Goal: Information Seeking & Learning: Learn about a topic

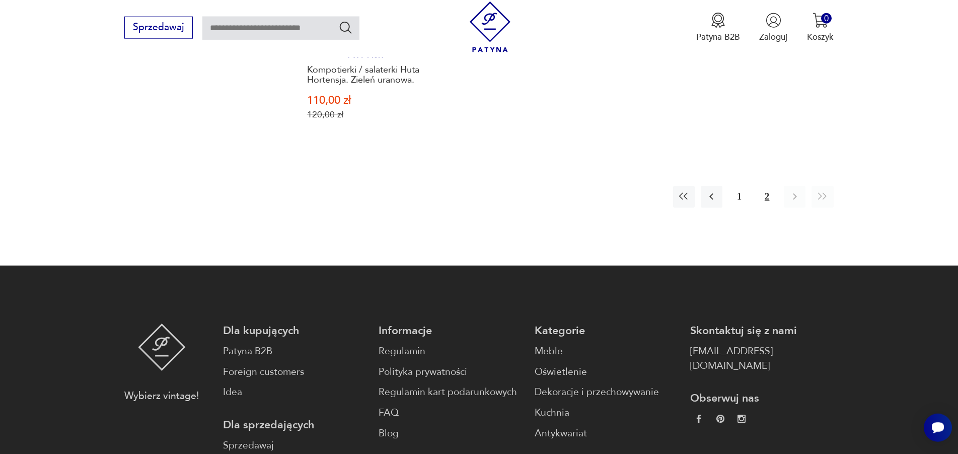
scroll to position [728, 0]
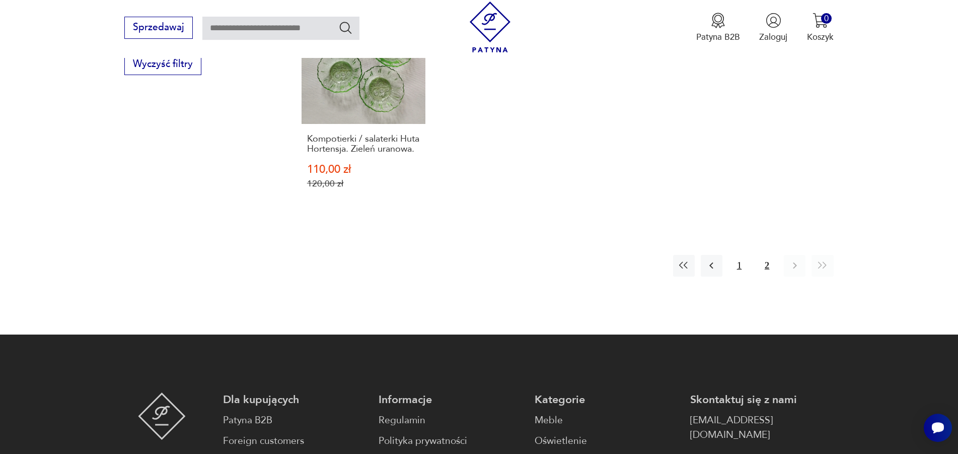
click at [741, 273] on button "1" at bounding box center [740, 266] width 22 height 22
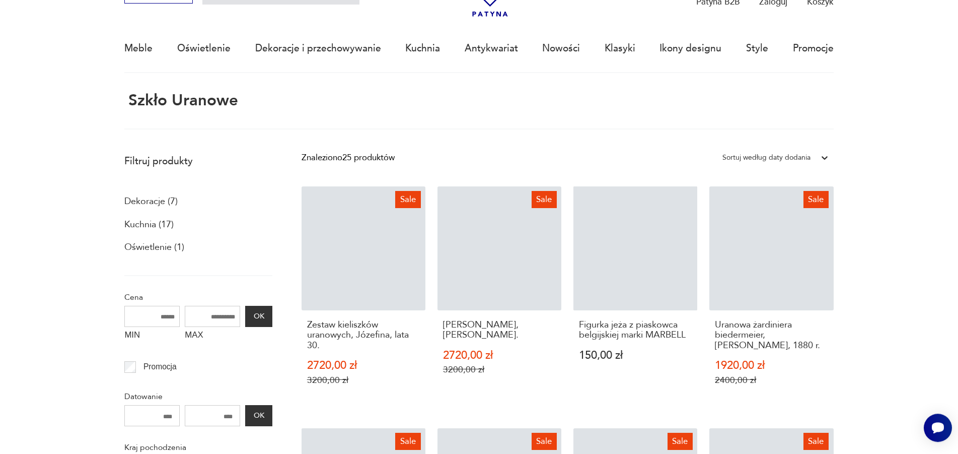
scroll to position [60, 0]
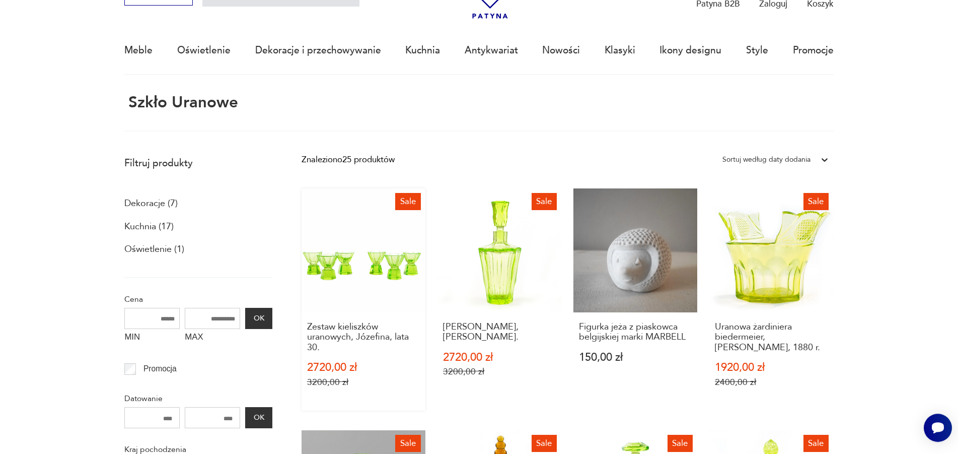
click at [396, 268] on link "Sale Zestaw kieliszków uranowych, Józefina, lata 30. 2720,00 zł 3200,00 zł" at bounding box center [364, 299] width 124 height 223
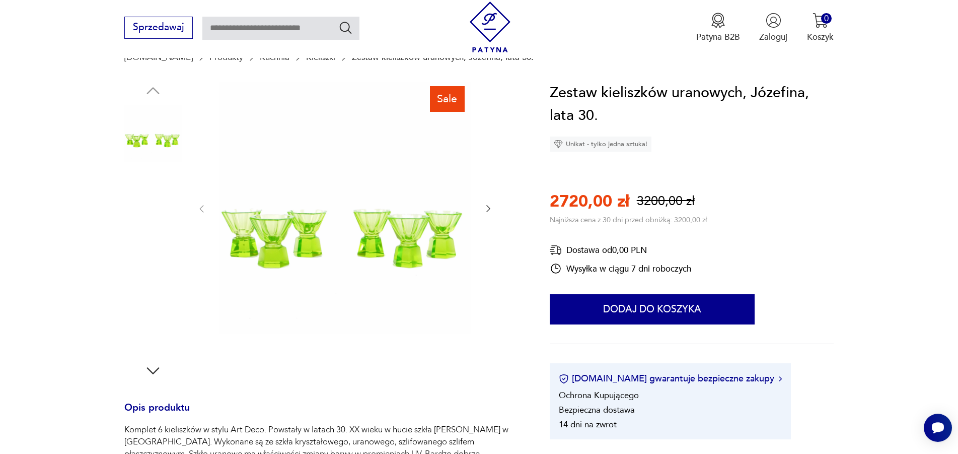
scroll to position [103, 0]
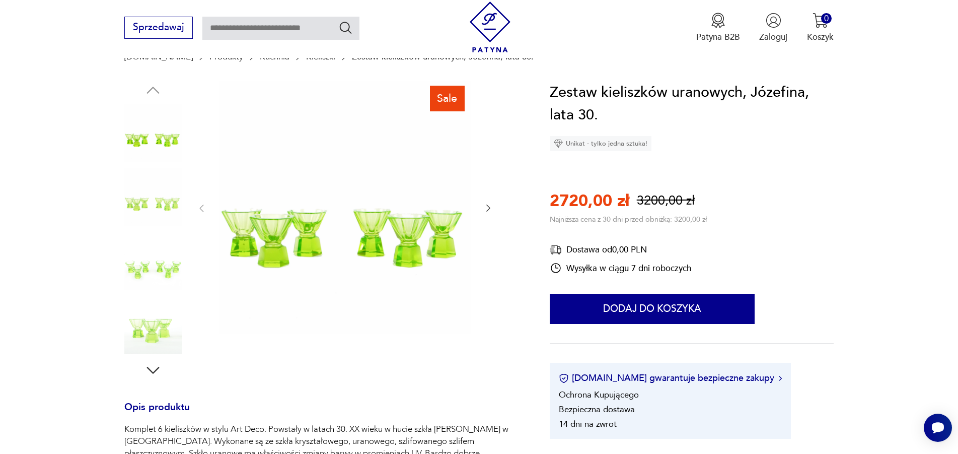
click at [151, 136] on img at bounding box center [152, 132] width 57 height 57
click at [399, 239] on img at bounding box center [345, 207] width 252 height 252
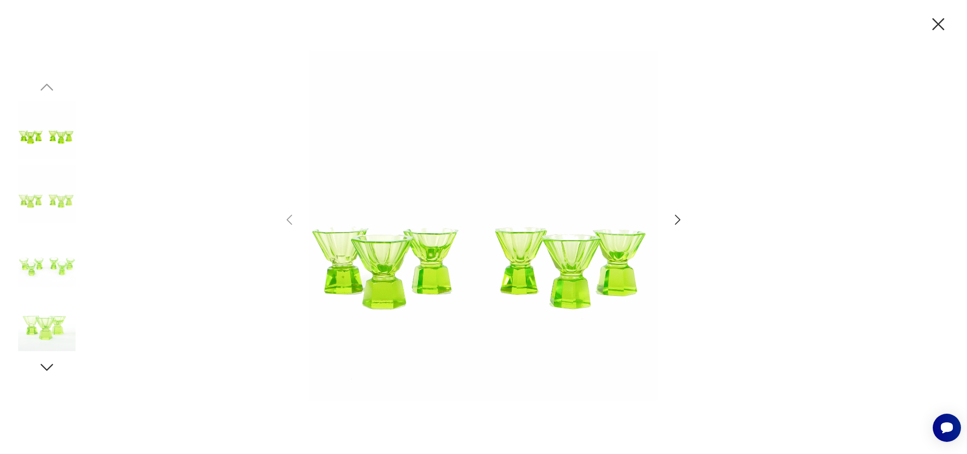
click at [680, 220] on icon "button" at bounding box center [678, 220] width 6 height 10
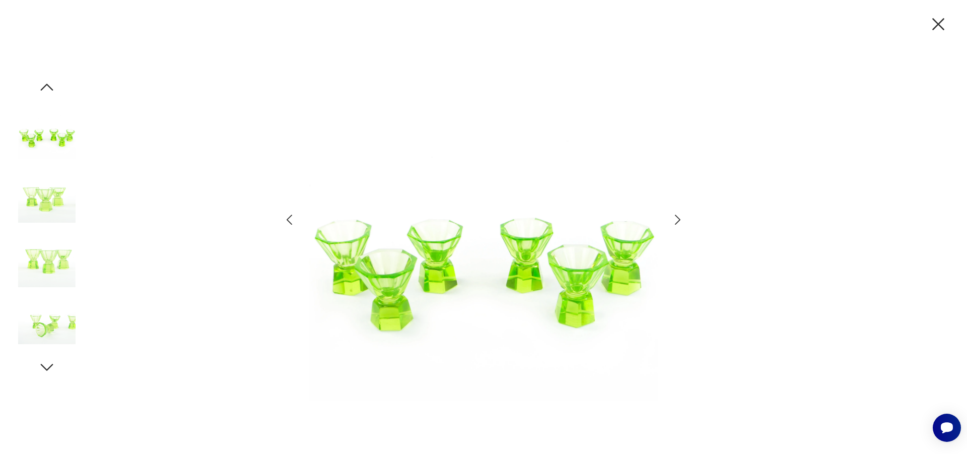
click at [680, 220] on icon "button" at bounding box center [678, 220] width 6 height 10
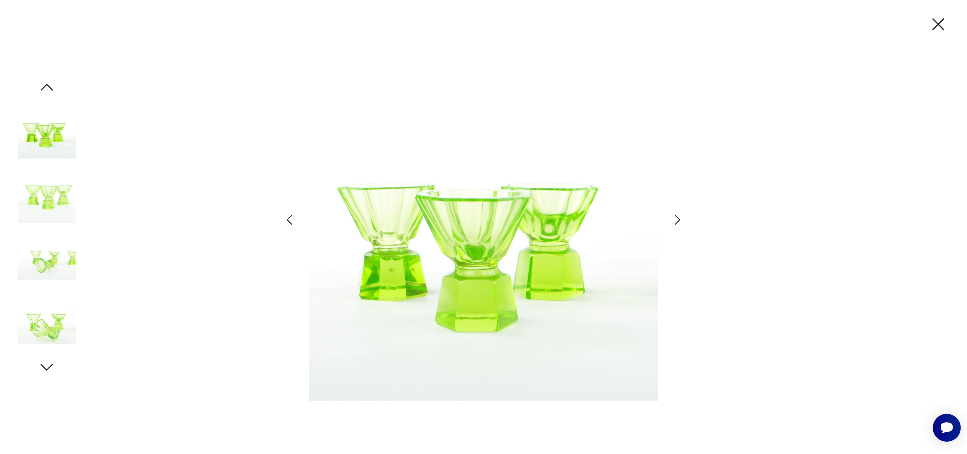
click at [680, 220] on icon "button" at bounding box center [678, 220] width 6 height 10
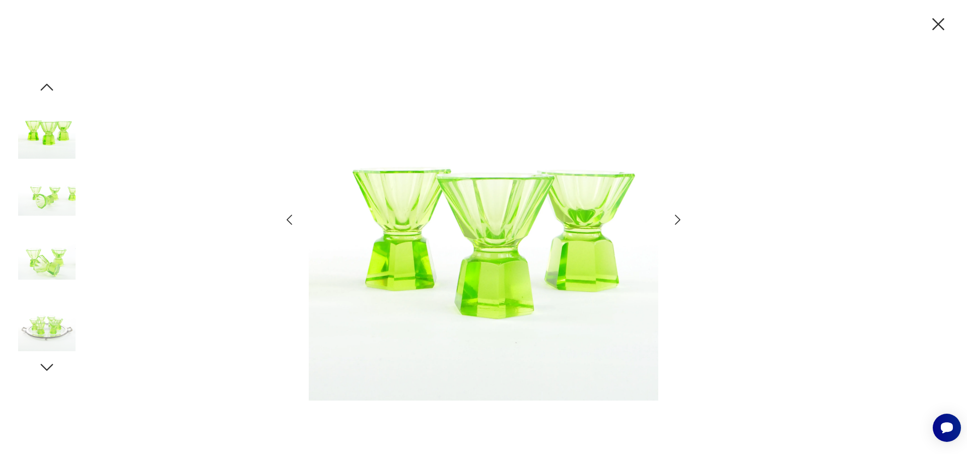
click at [680, 220] on icon "button" at bounding box center [678, 220] width 6 height 10
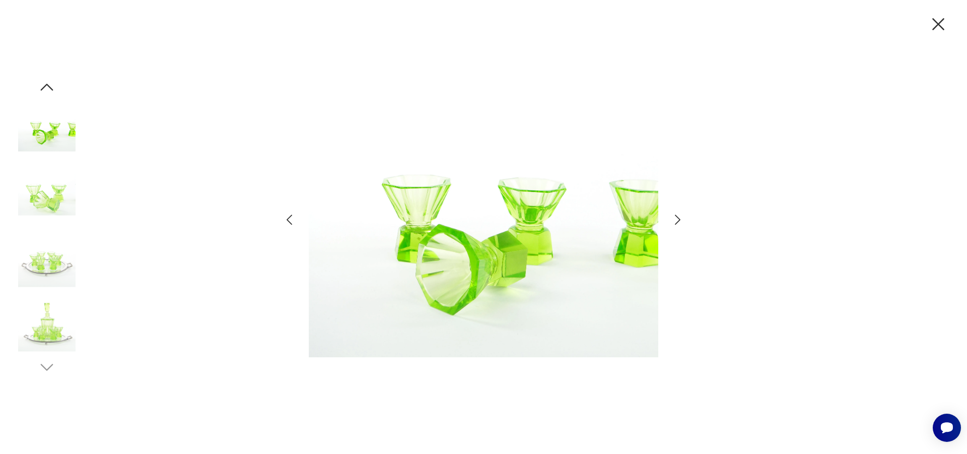
click at [680, 220] on icon "button" at bounding box center [678, 220] width 6 height 10
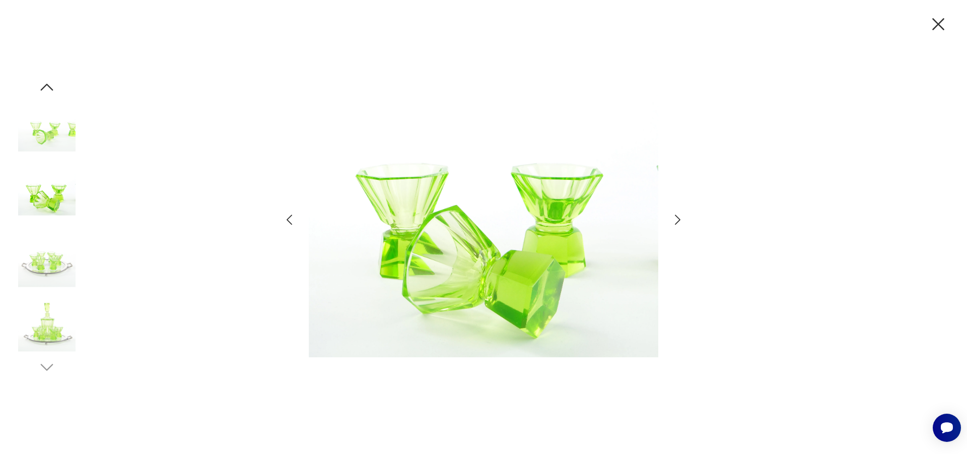
click at [680, 220] on icon "button" at bounding box center [678, 220] width 6 height 10
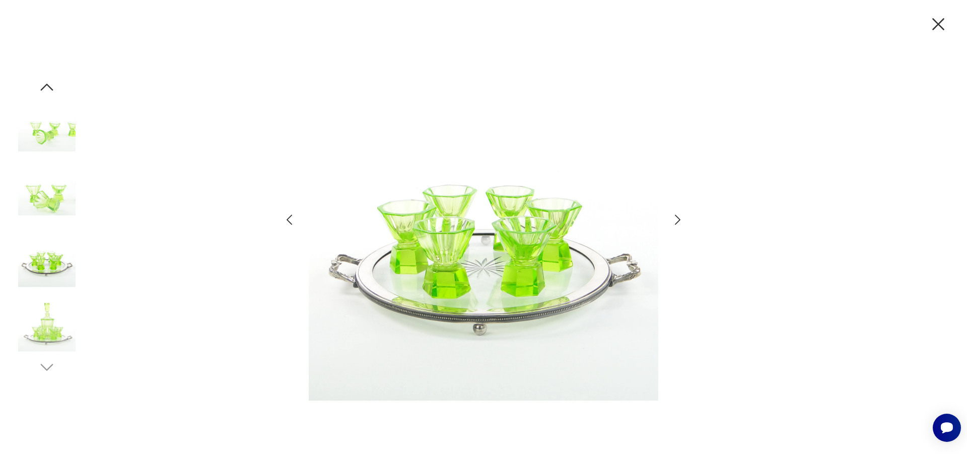
click at [680, 220] on icon "button" at bounding box center [678, 220] width 6 height 10
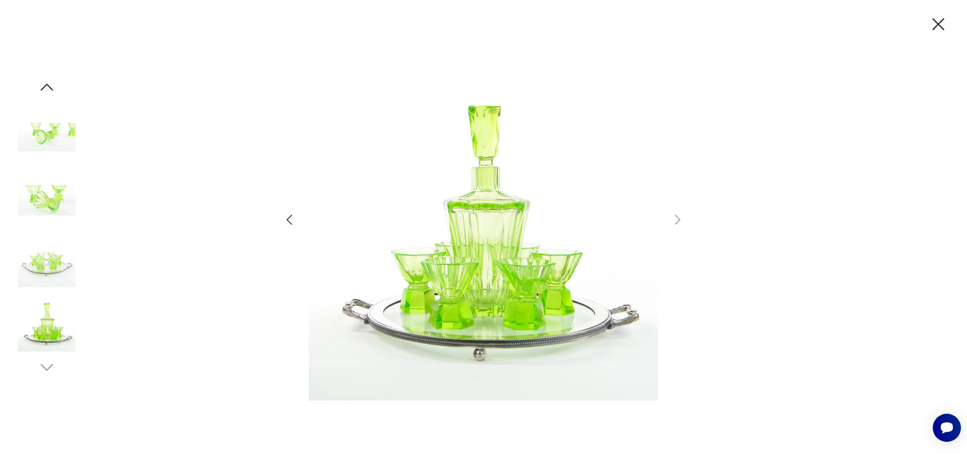
click at [932, 27] on icon "button" at bounding box center [938, 24] width 21 height 21
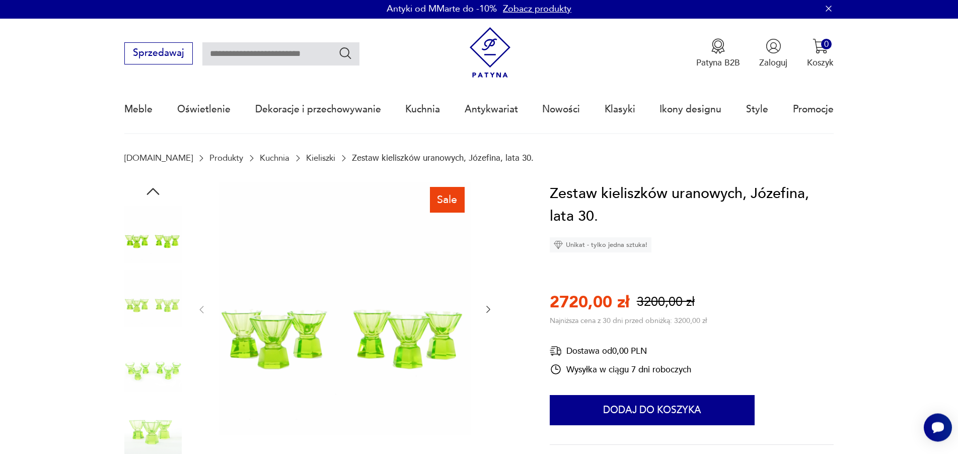
scroll to position [0, 0]
